Goal: Information Seeking & Learning: Learn about a topic

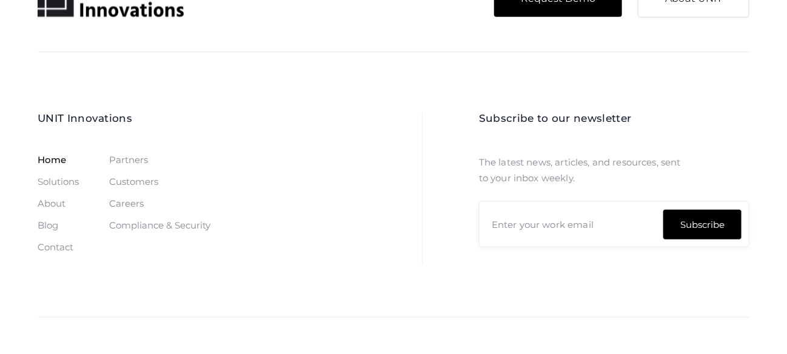
scroll to position [3669, 0]
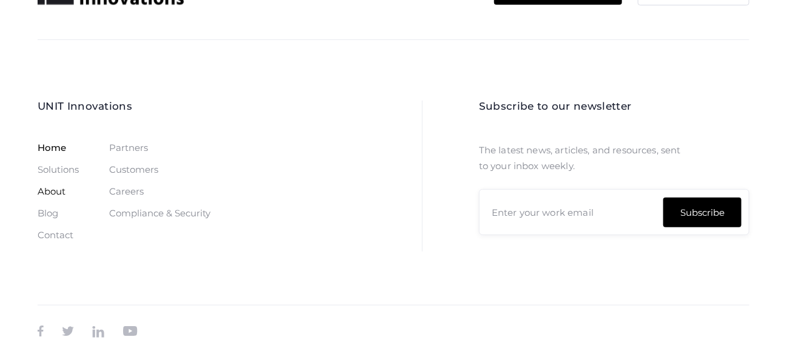
click at [48, 189] on link "About" at bounding box center [52, 192] width 28 height 10
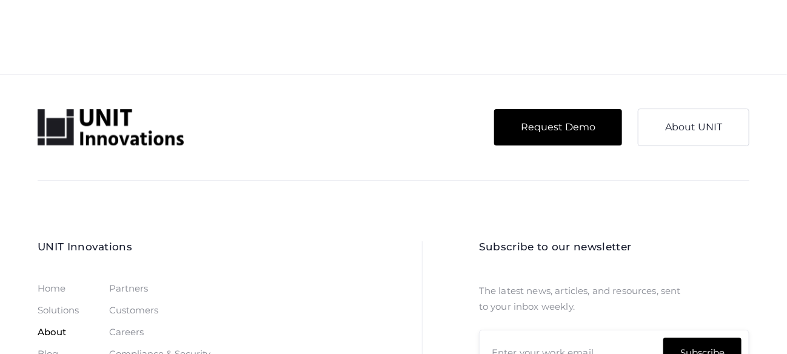
scroll to position [3111, 0]
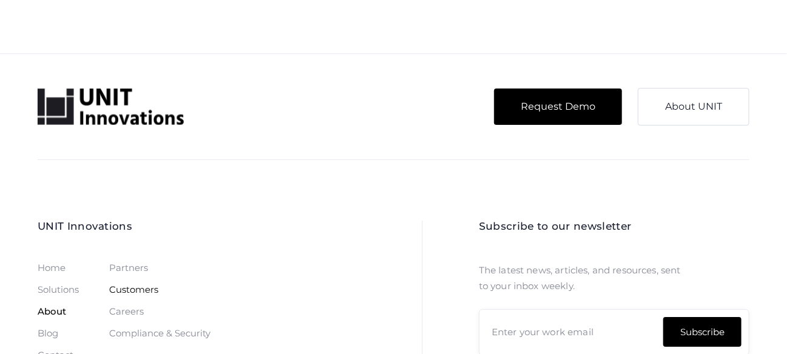
click at [131, 285] on link "Customers" at bounding box center [133, 290] width 49 height 10
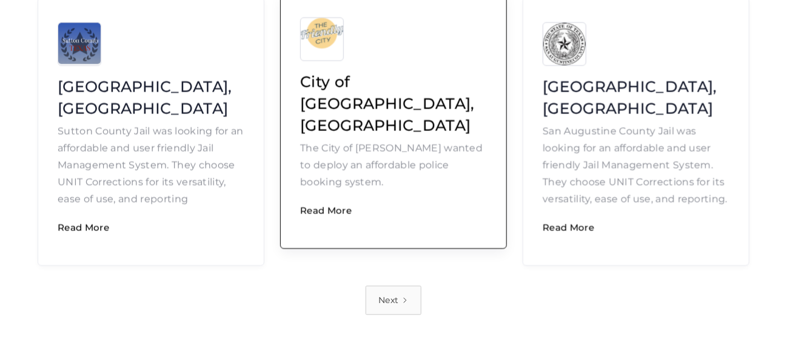
scroll to position [889, 0]
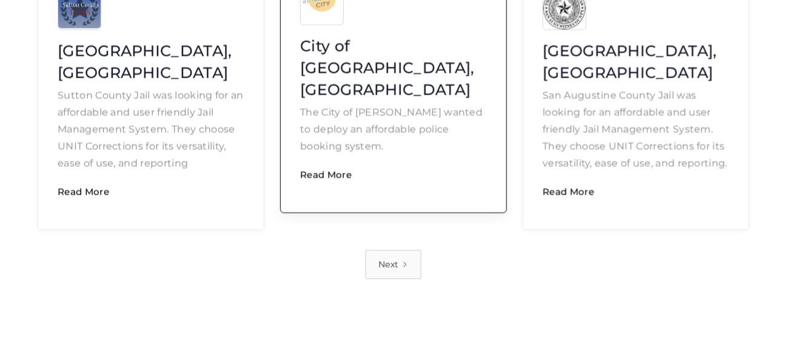
click at [398, 250] on link "Next" at bounding box center [392, 264] width 55 height 29
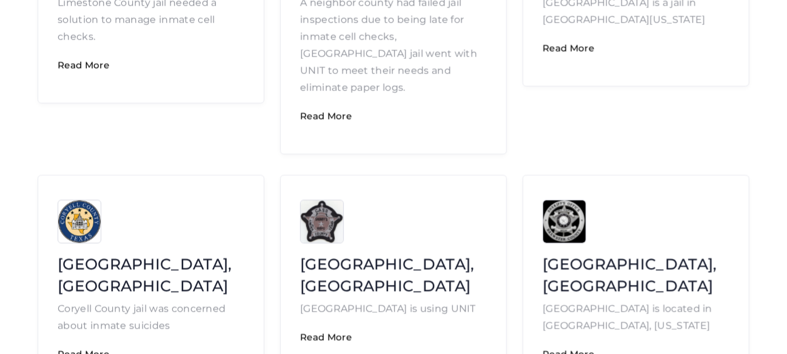
scroll to position [808, 0]
